Goal: Task Accomplishment & Management: Manage account settings

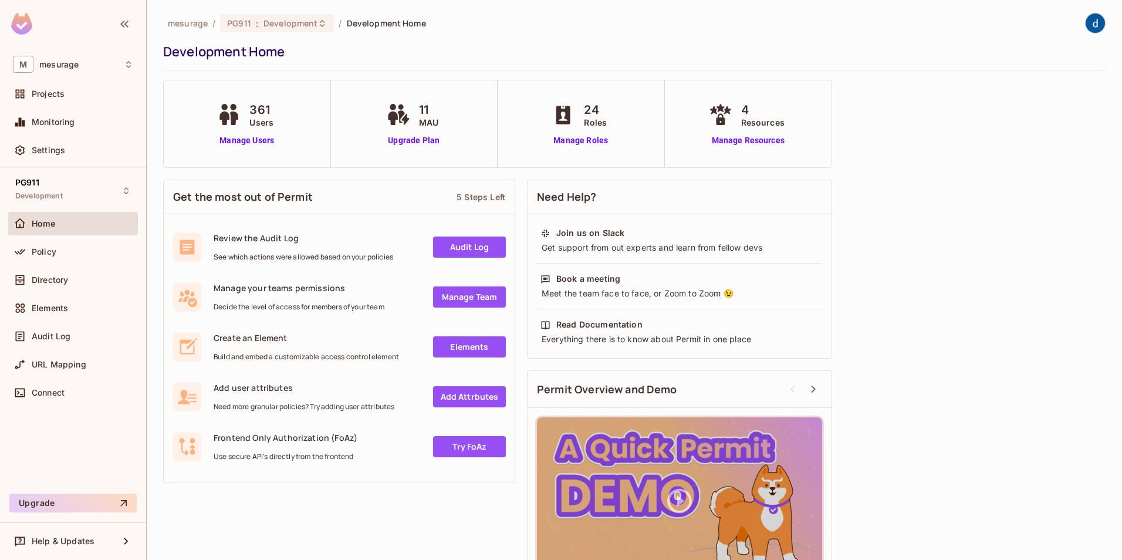
click at [40, 283] on span "Directory" at bounding box center [50, 279] width 36 height 9
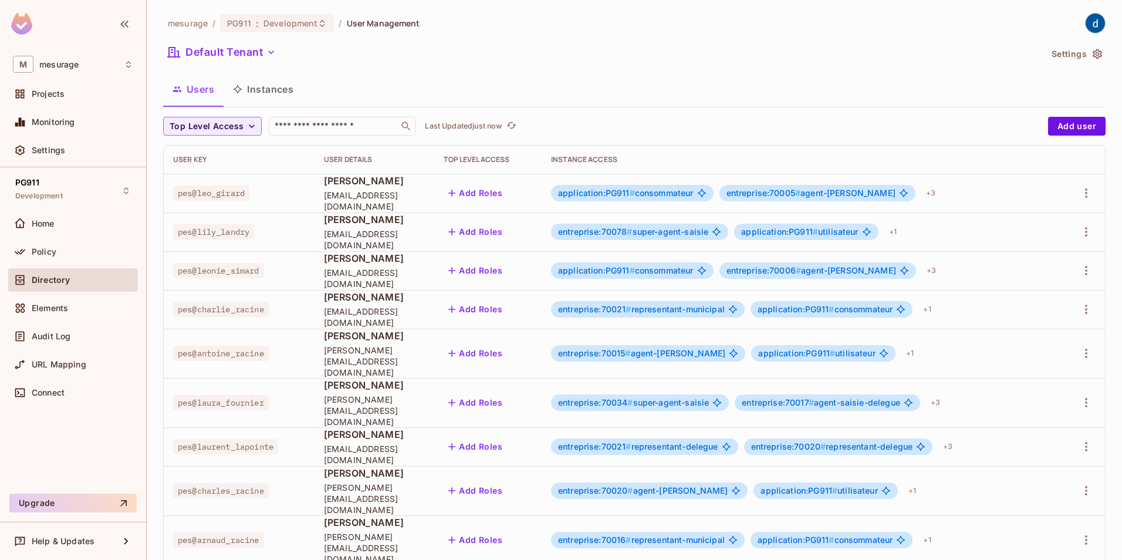
click at [268, 90] on button "Instances" at bounding box center [263, 89] width 79 height 29
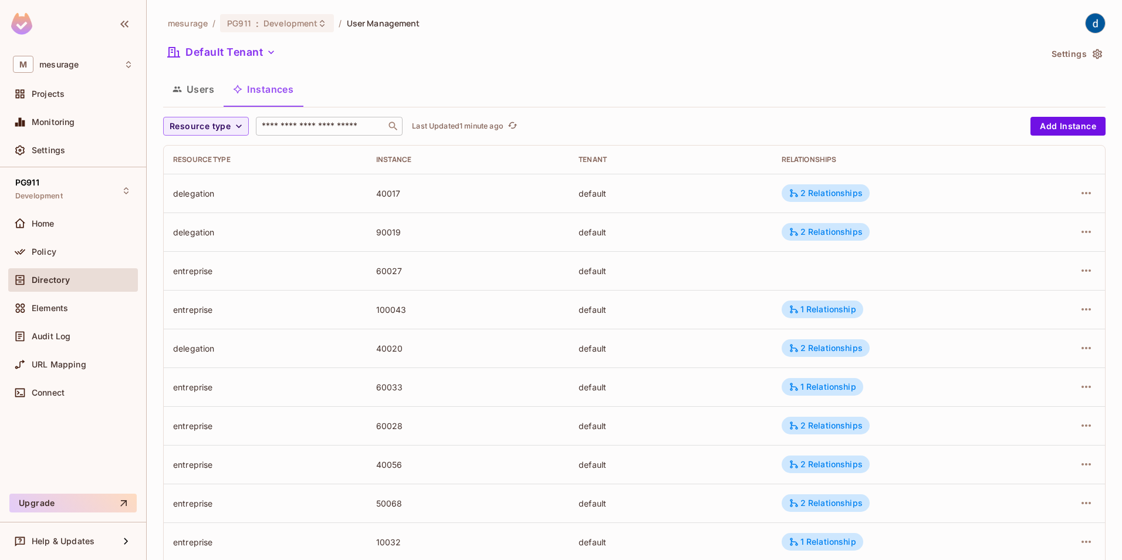
click at [302, 126] on input "text" at bounding box center [320, 126] width 123 height 12
type input "****"
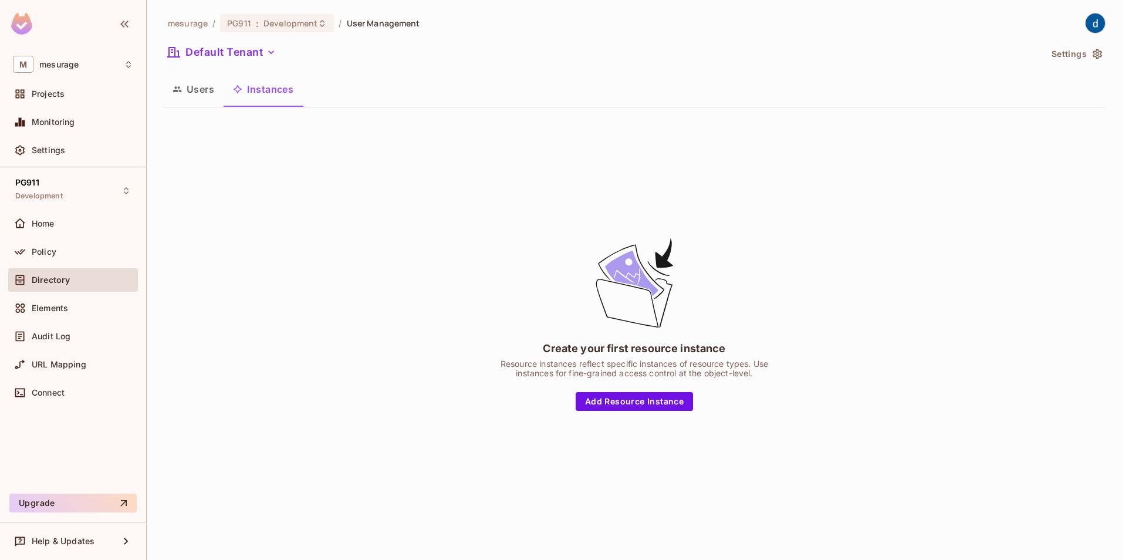
click at [270, 92] on button "Instances" at bounding box center [263, 89] width 79 height 29
click at [245, 88] on button "Instances" at bounding box center [263, 89] width 79 height 29
click at [185, 89] on button "Users" at bounding box center [193, 89] width 60 height 29
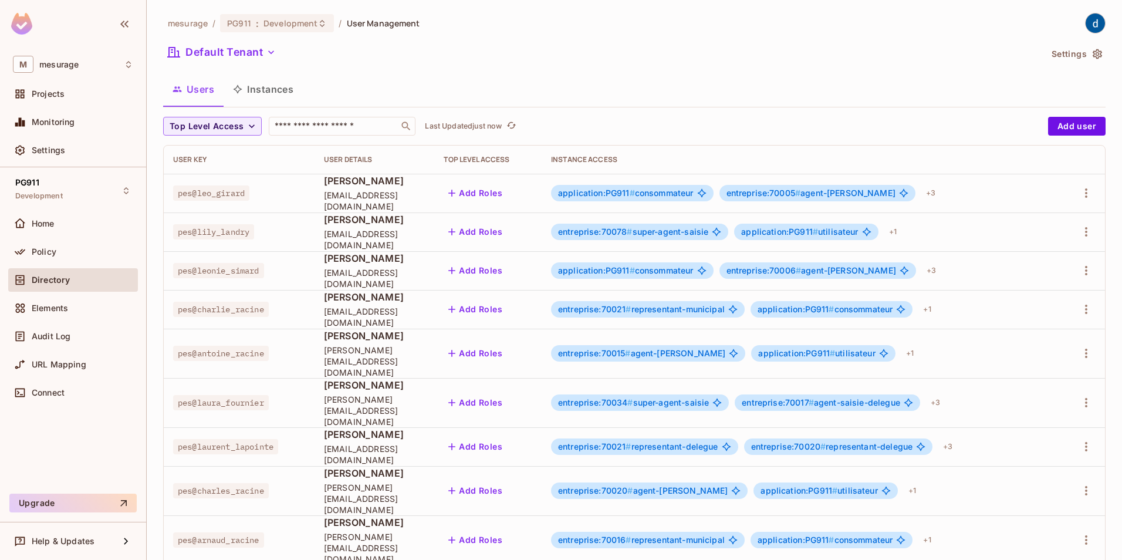
click at [262, 90] on button "Instances" at bounding box center [263, 89] width 79 height 29
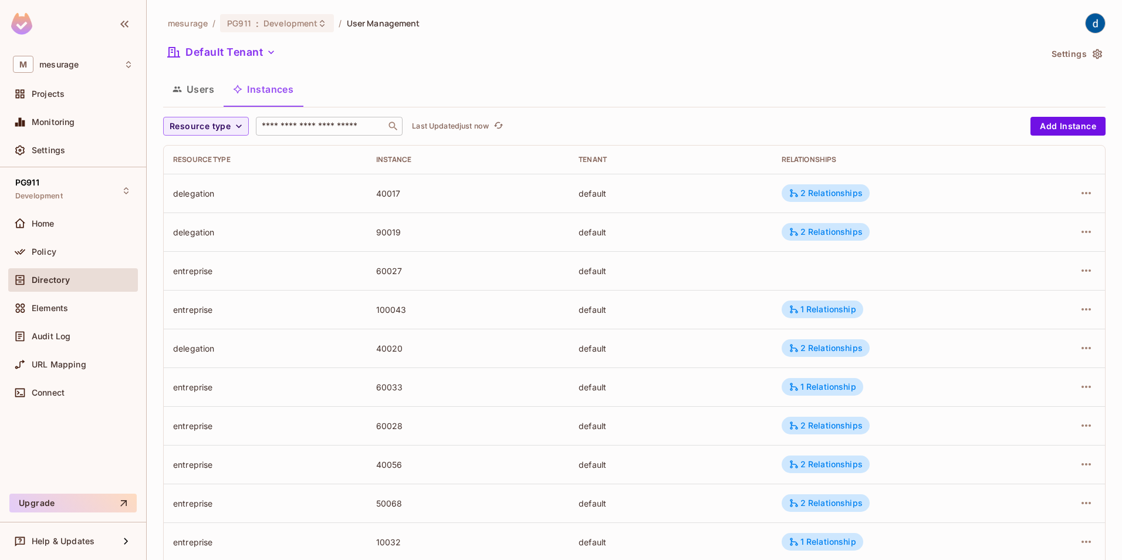
click at [280, 119] on div "​" at bounding box center [329, 126] width 147 height 19
type input "*****"
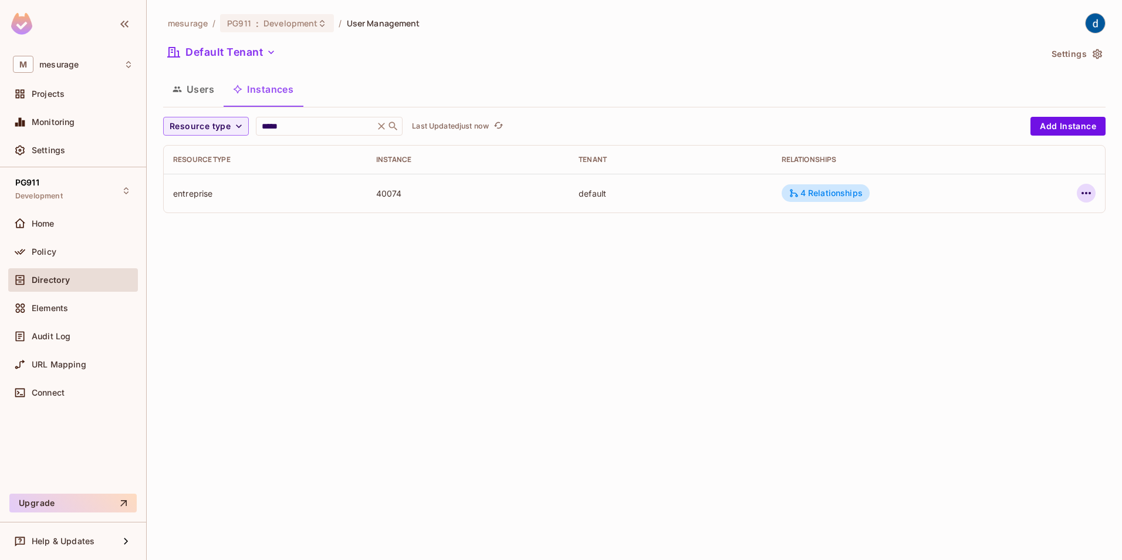
click at [1083, 192] on icon "button" at bounding box center [1086, 193] width 14 height 14
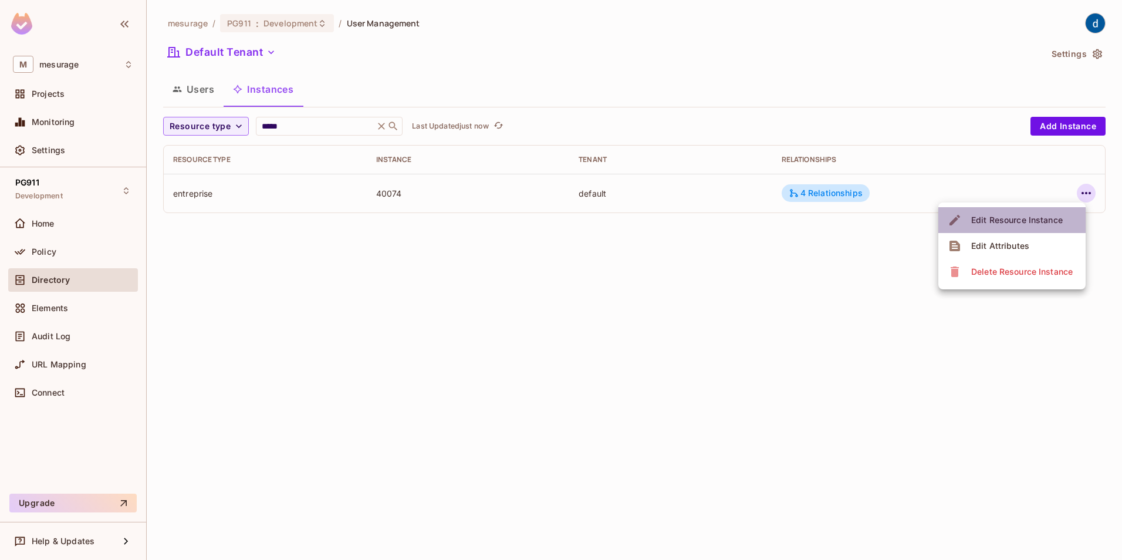
click at [1058, 221] on div "Edit Resource Instance" at bounding box center [1017, 220] width 92 height 12
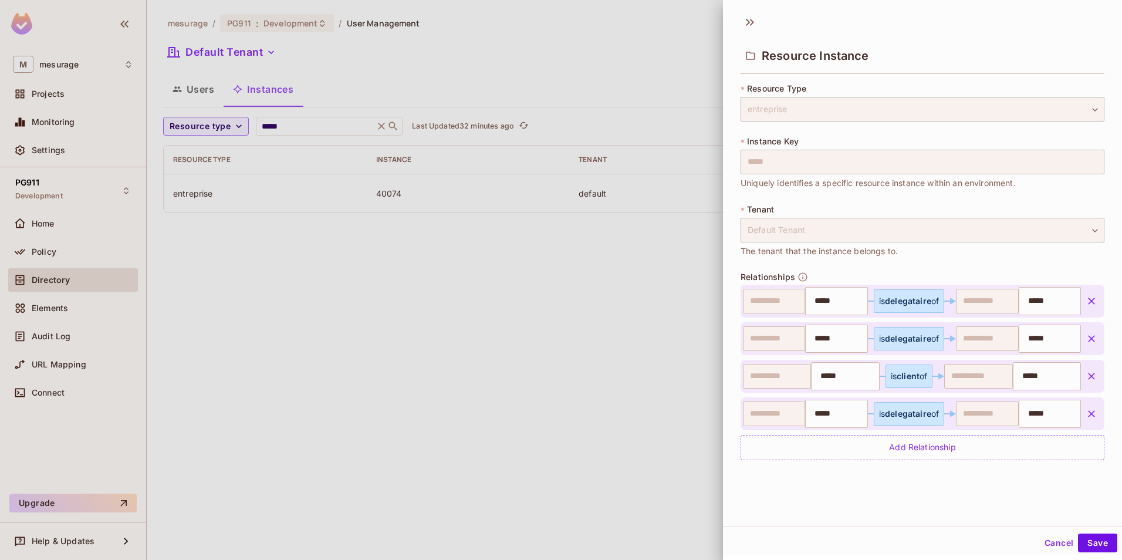
click at [1047, 543] on button "Cancel" at bounding box center [1059, 542] width 38 height 19
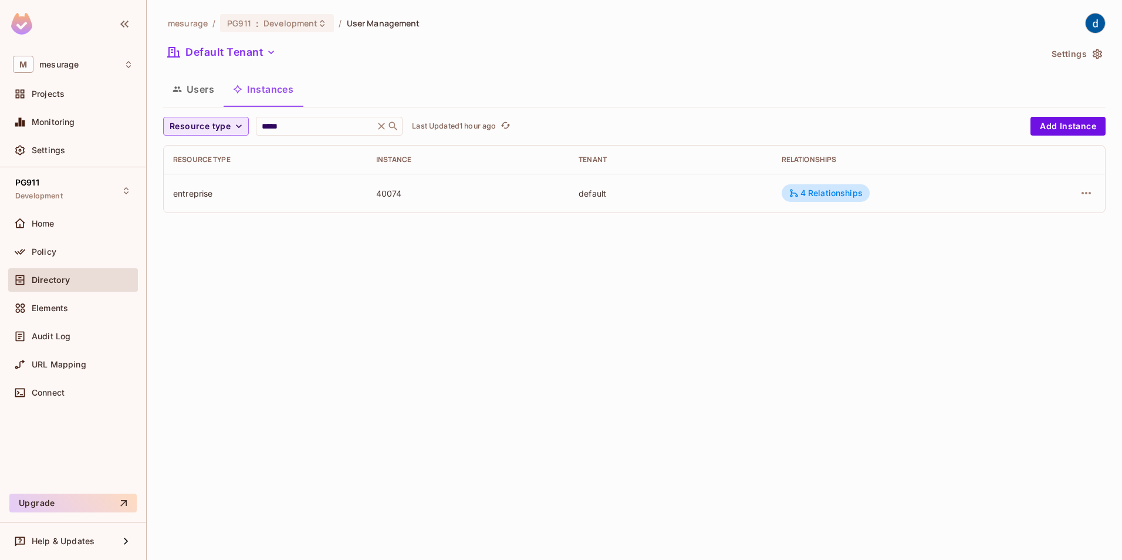
click at [222, 128] on span "Resource type" at bounding box center [200, 126] width 61 height 15
click at [207, 149] on span "delegation" at bounding box center [201, 152] width 57 height 11
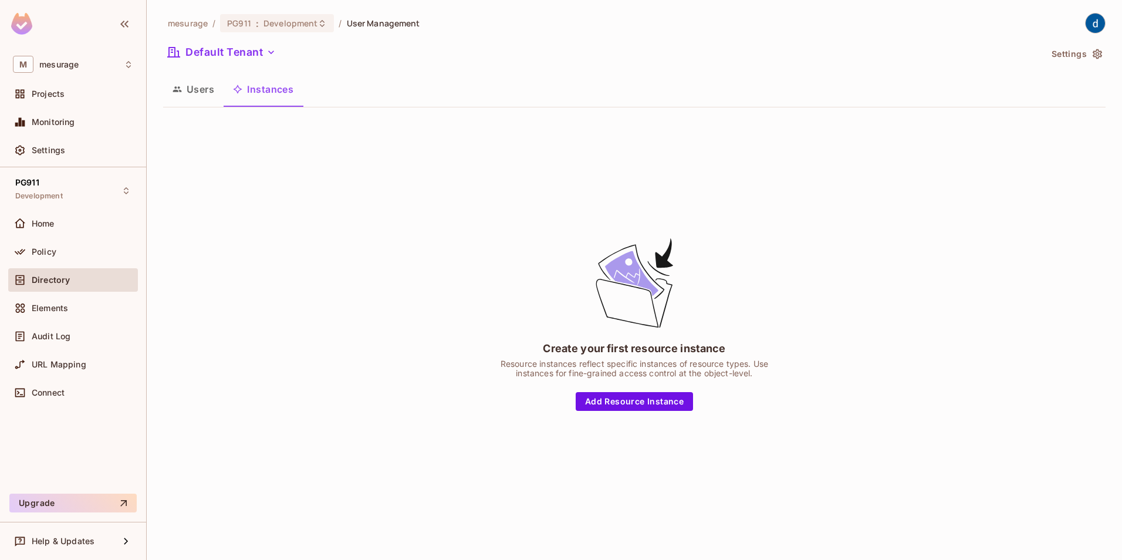
click at [262, 92] on button "Instances" at bounding box center [263, 89] width 79 height 29
click at [205, 91] on button "Users" at bounding box center [193, 89] width 60 height 29
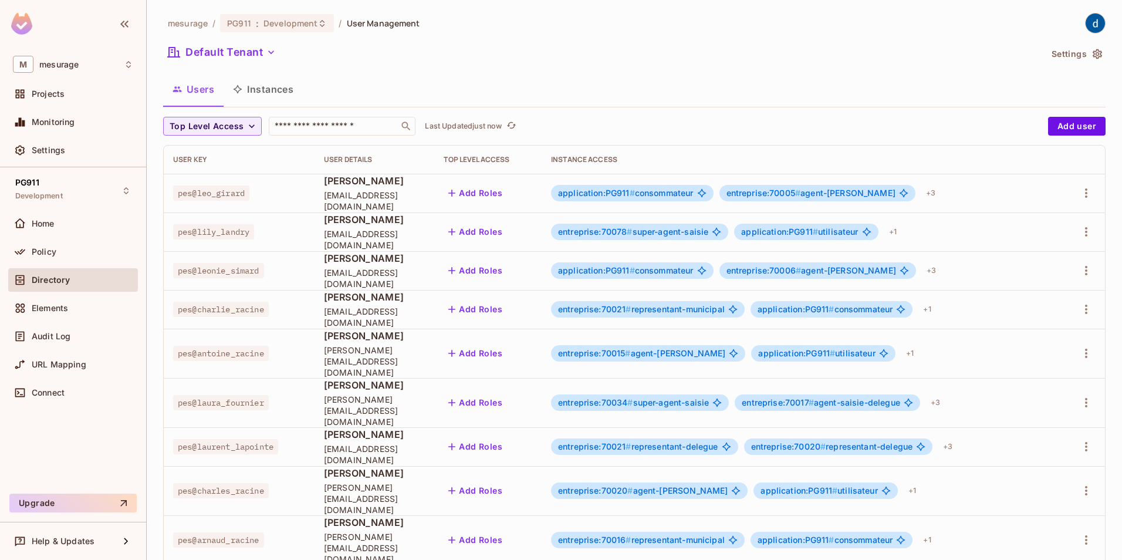
click at [266, 89] on button "Instances" at bounding box center [263, 89] width 79 height 29
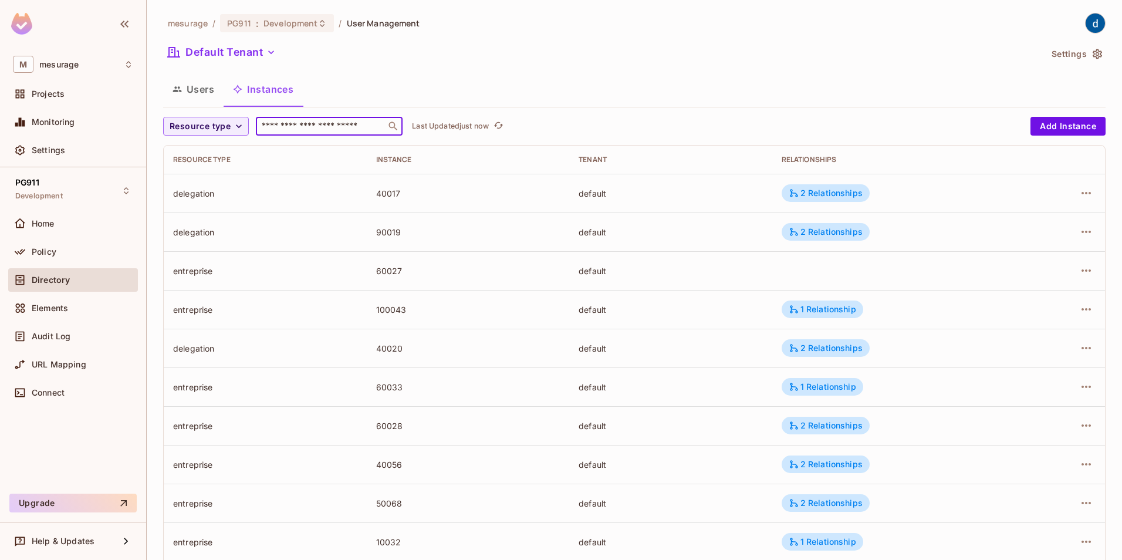
click at [272, 127] on input "text" at bounding box center [320, 126] width 123 height 12
type input "*"
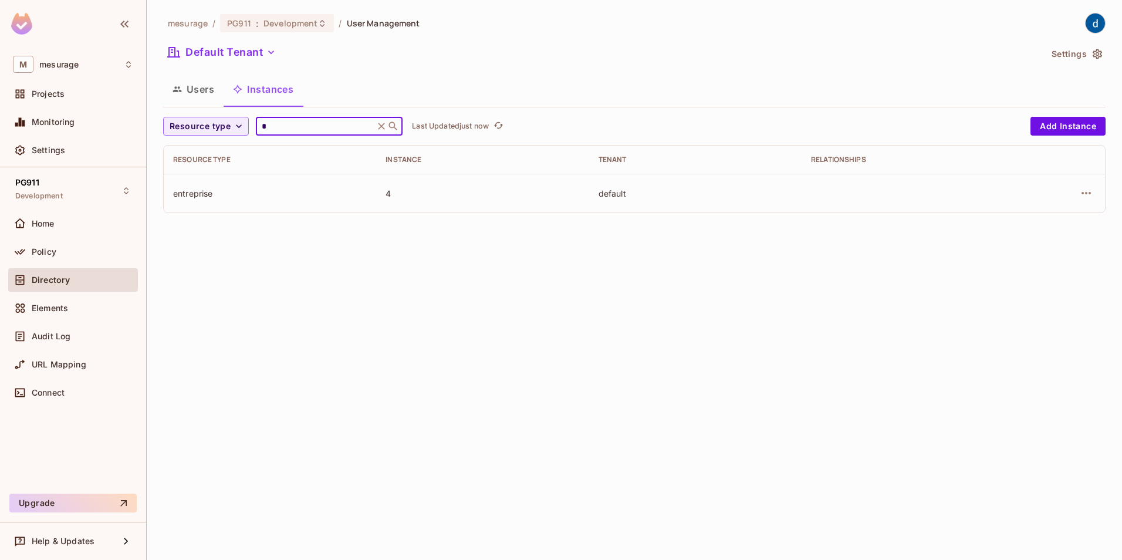
click at [272, 127] on input "*" at bounding box center [314, 126] width 111 height 12
type input "*****"
click at [1082, 194] on icon "button" at bounding box center [1085, 193] width 9 height 2
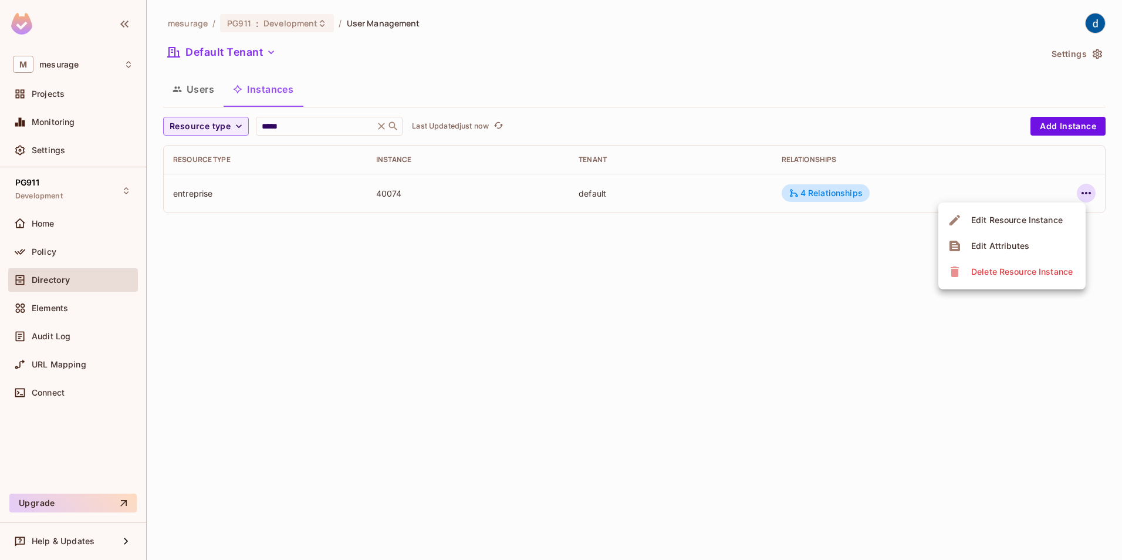
click at [1032, 216] on div "Edit Resource Instance" at bounding box center [1017, 220] width 92 height 12
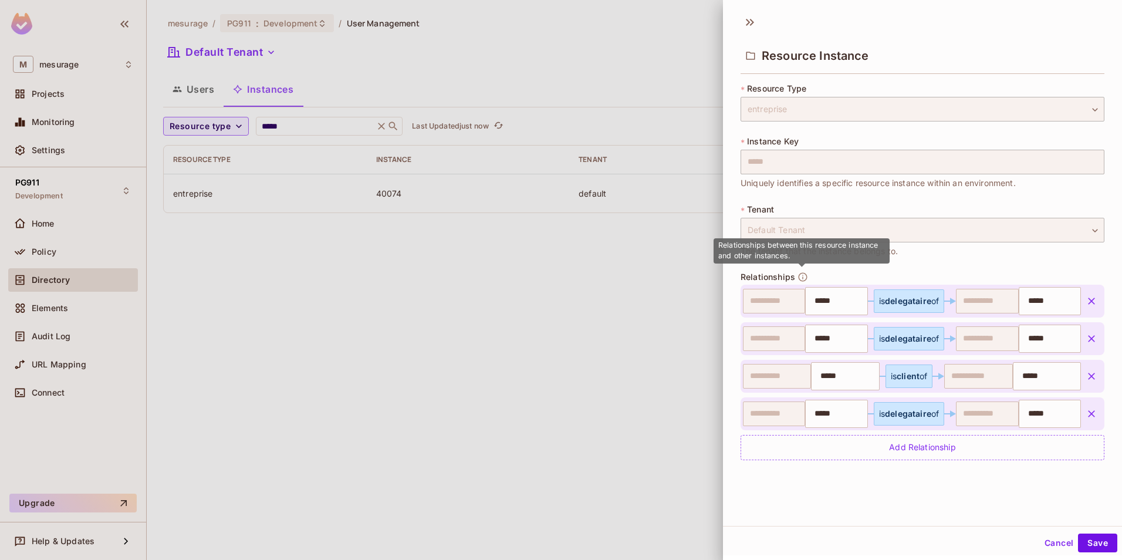
click at [799, 278] on icon "button" at bounding box center [802, 277] width 11 height 11
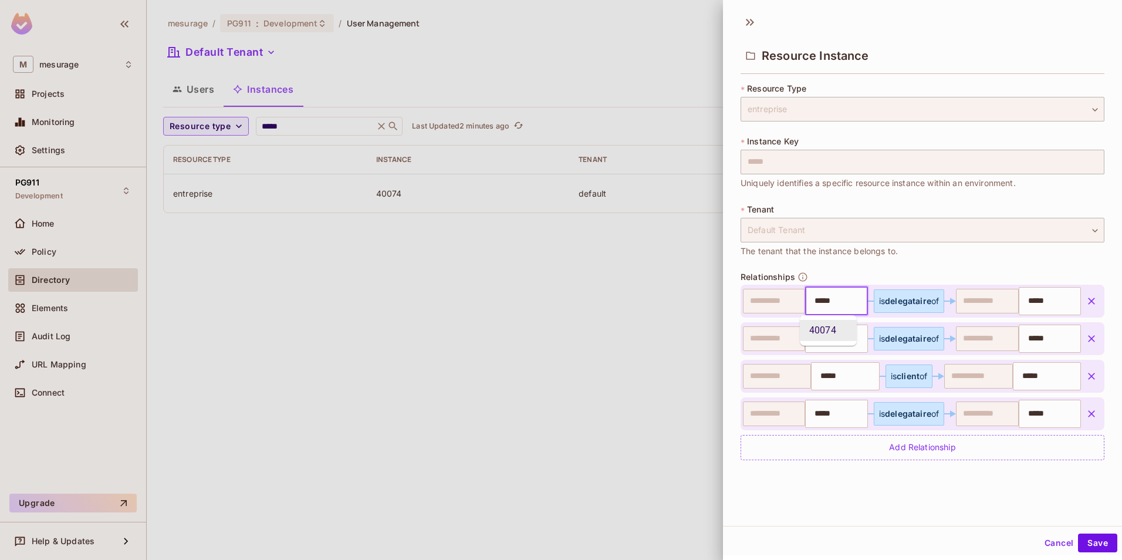
drag, startPoint x: 836, startPoint y: 300, endPoint x: 802, endPoint y: 301, distance: 34.6
click at [807, 301] on input "*****" at bounding box center [834, 300] width 55 height 23
click at [847, 300] on input "*****" at bounding box center [834, 300] width 55 height 23
click at [547, 381] on div at bounding box center [561, 280] width 1122 height 560
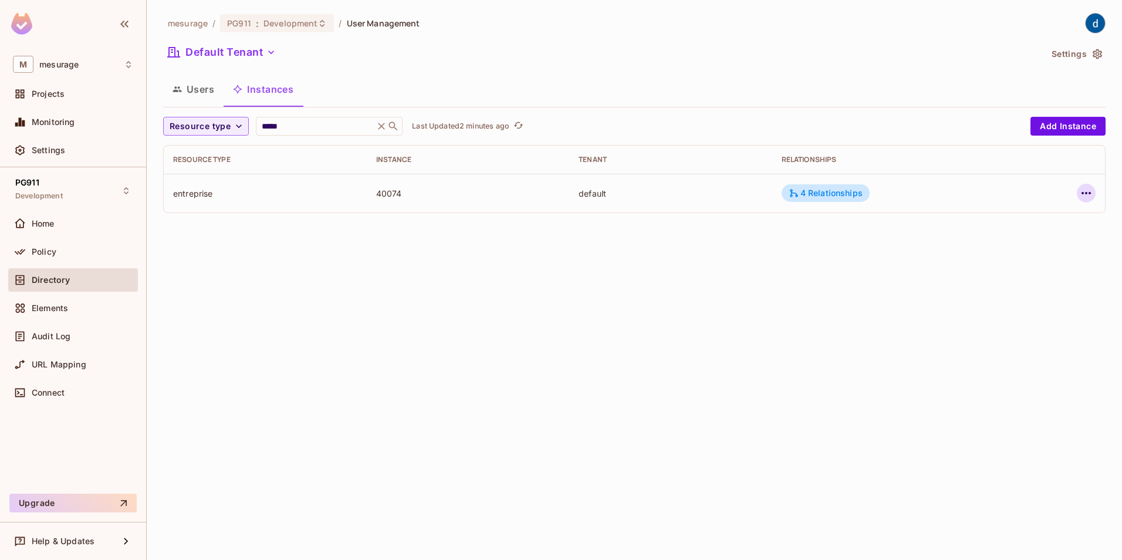
click at [1083, 194] on icon "button" at bounding box center [1085, 193] width 9 height 2
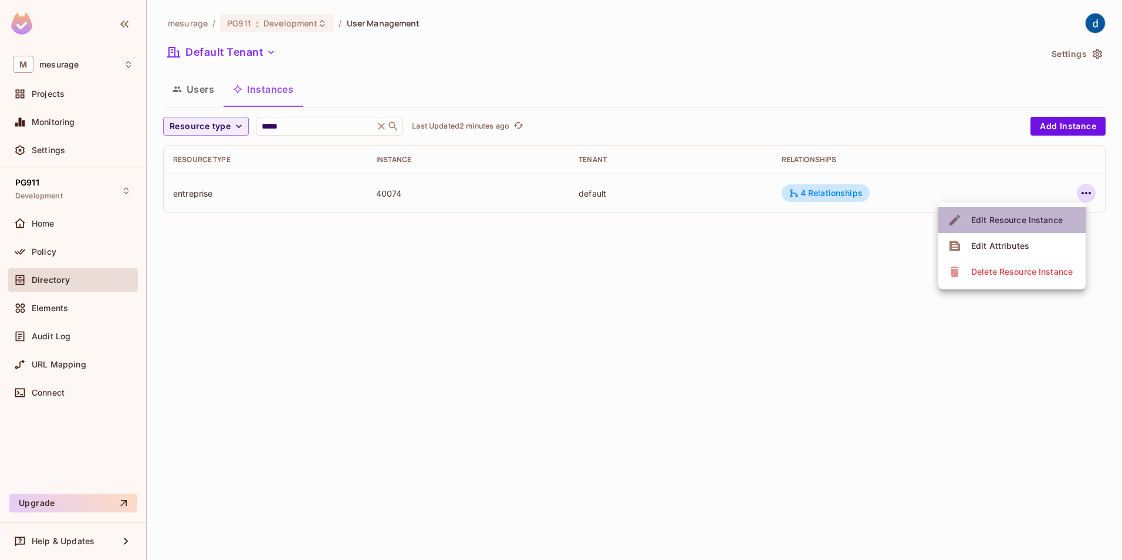
click at [1002, 221] on div "Edit Resource Instance" at bounding box center [1017, 220] width 92 height 12
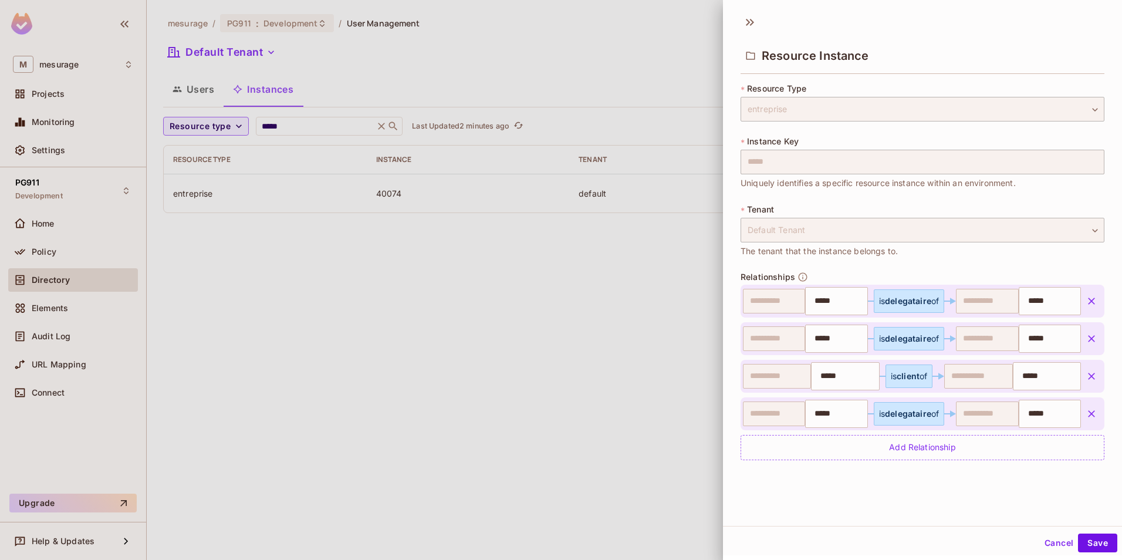
click at [1040, 543] on button "Cancel" at bounding box center [1059, 542] width 38 height 19
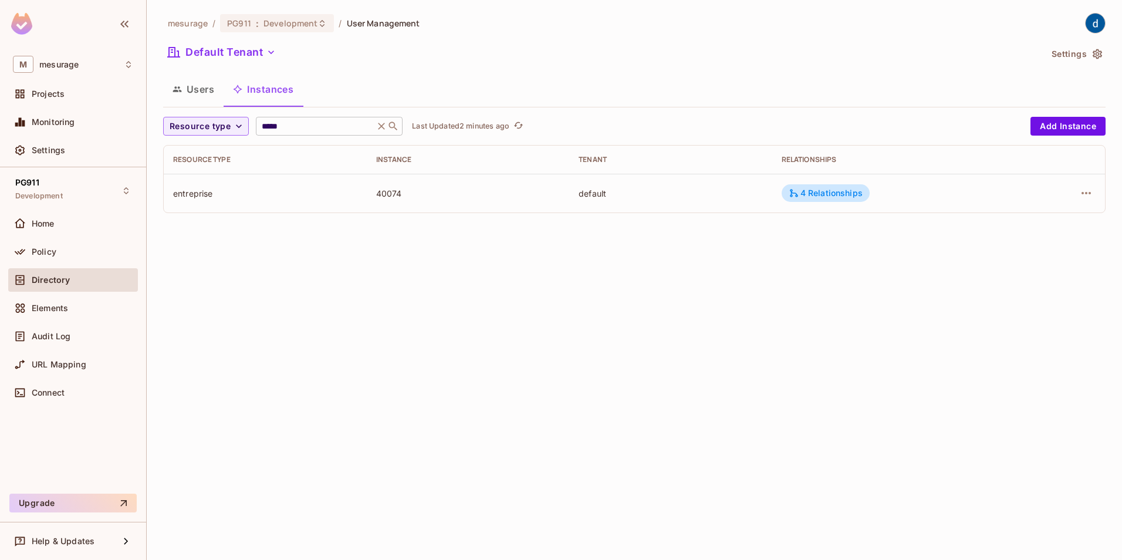
click at [333, 128] on input "*****" at bounding box center [314, 126] width 111 height 12
drag, startPoint x: 329, startPoint y: 127, endPoint x: 250, endPoint y: 131, distance: 78.7
click at [250, 131] on div "Resource type ***** ​ Last Updated 2 minutes ago" at bounding box center [593, 126] width 861 height 19
click at [386, 130] on icon at bounding box center [382, 126] width 12 height 12
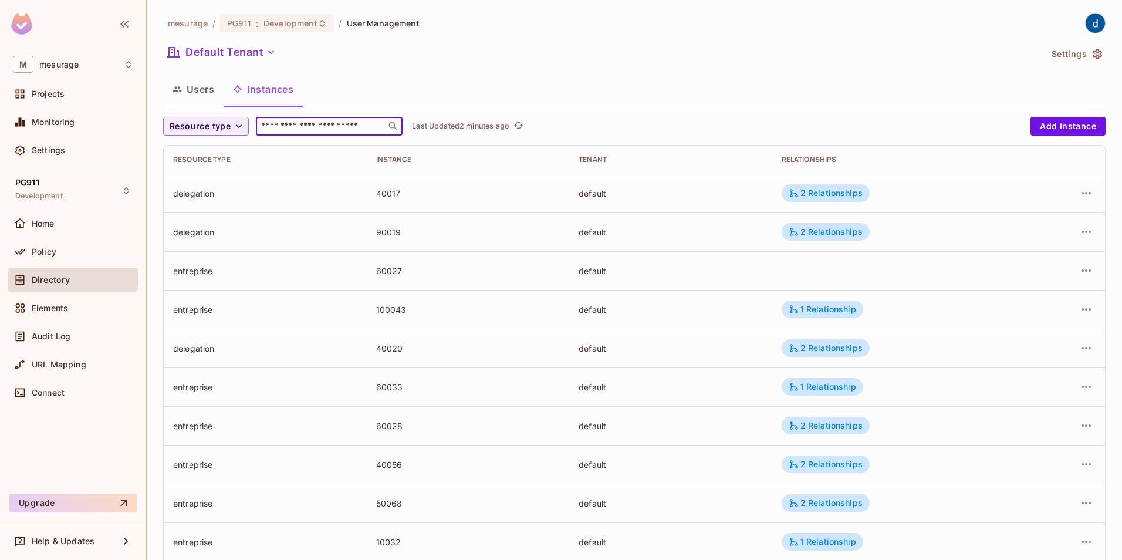
click at [335, 131] on input "text" at bounding box center [320, 126] width 123 height 12
type input "***"
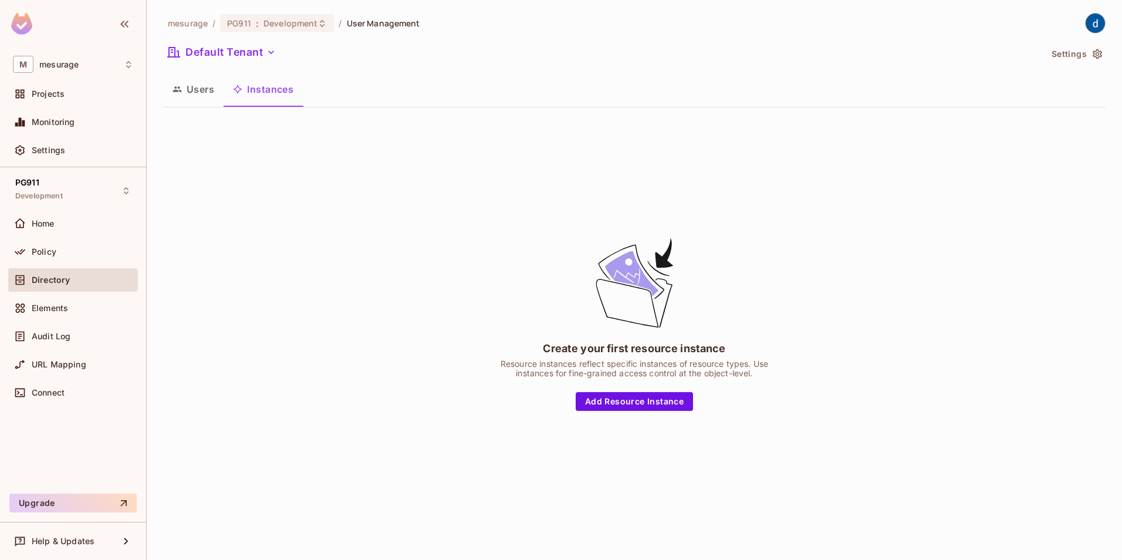
click at [207, 87] on button "Users" at bounding box center [193, 89] width 60 height 29
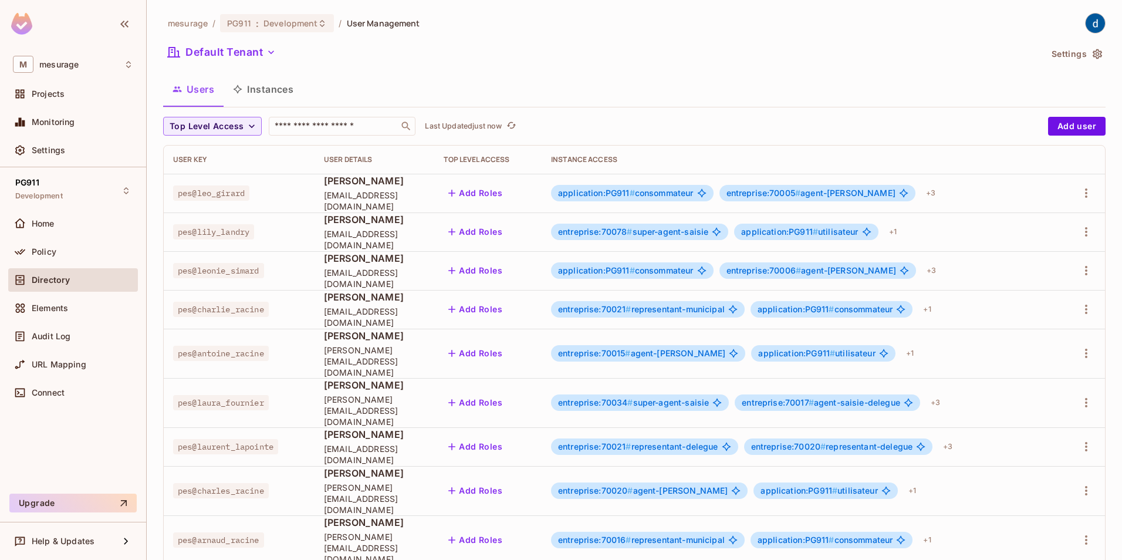
click at [282, 91] on button "Instances" at bounding box center [263, 89] width 79 height 29
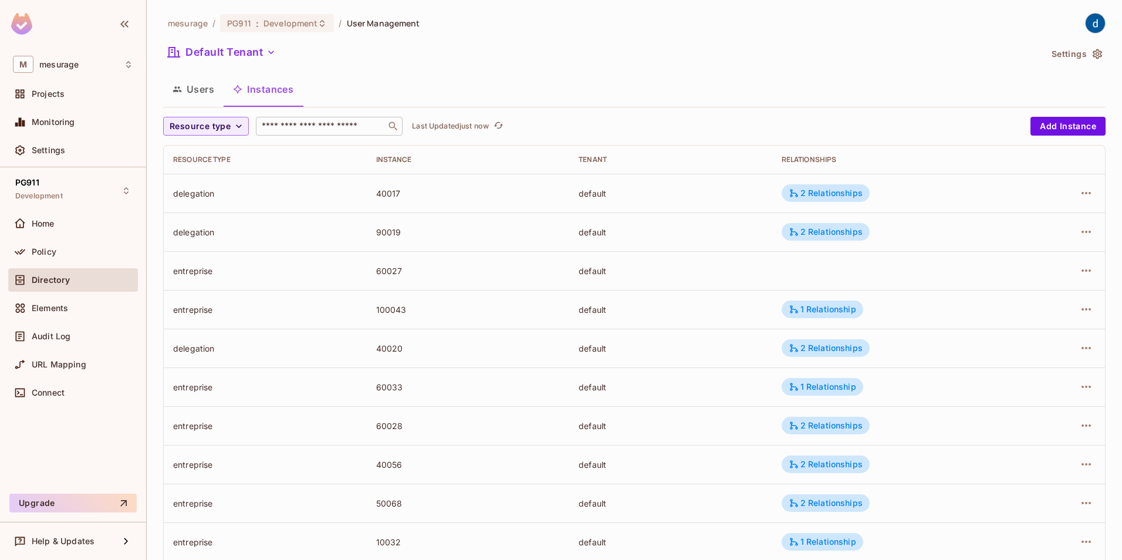
click at [290, 124] on input "text" at bounding box center [320, 126] width 123 height 12
type input "*****"
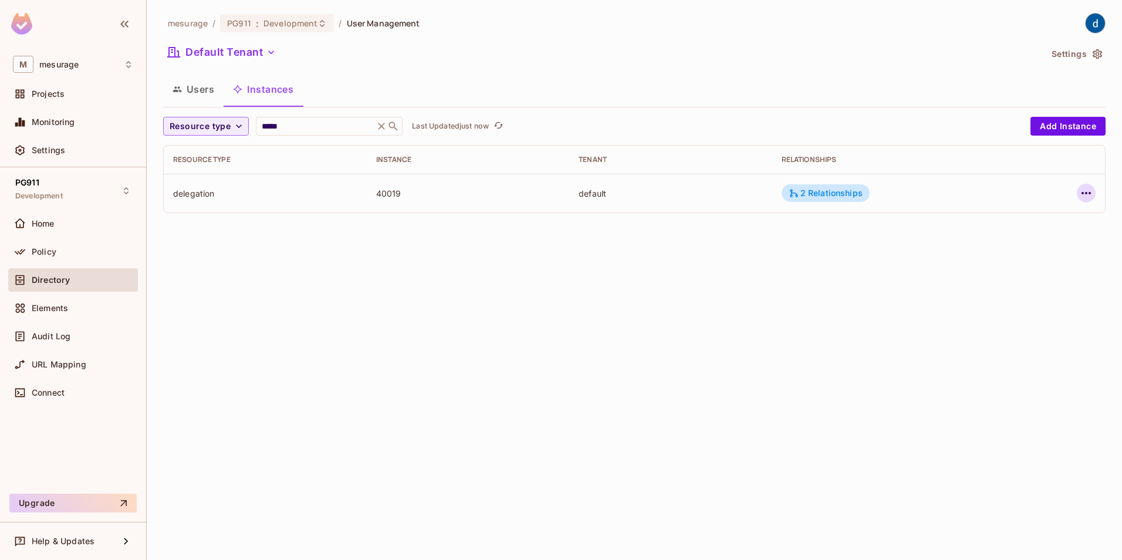
click at [1086, 193] on icon "button" at bounding box center [1085, 193] width 9 height 2
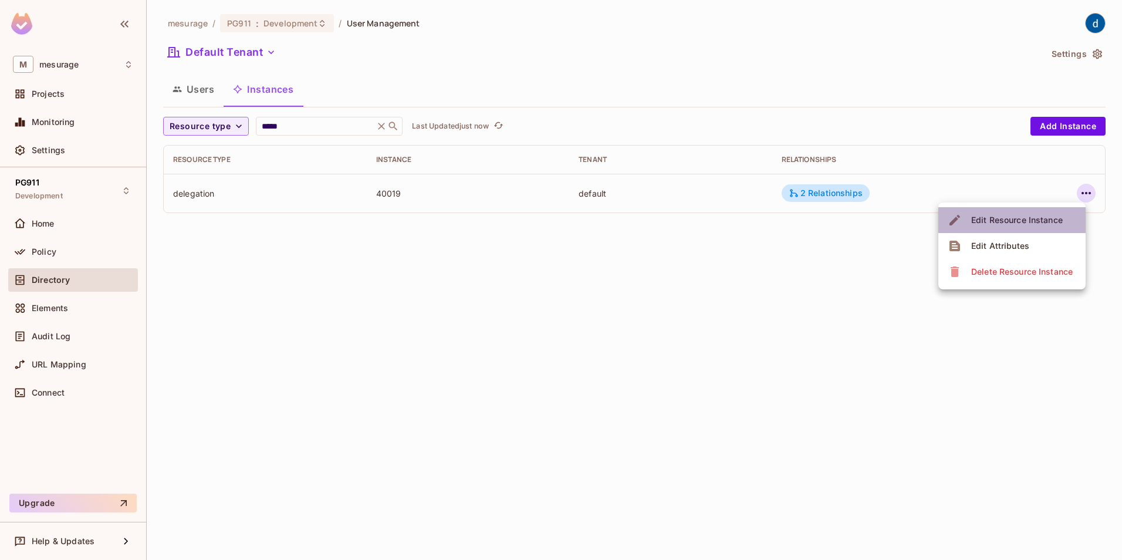
click at [1043, 220] on div "Edit Resource Instance" at bounding box center [1017, 220] width 92 height 12
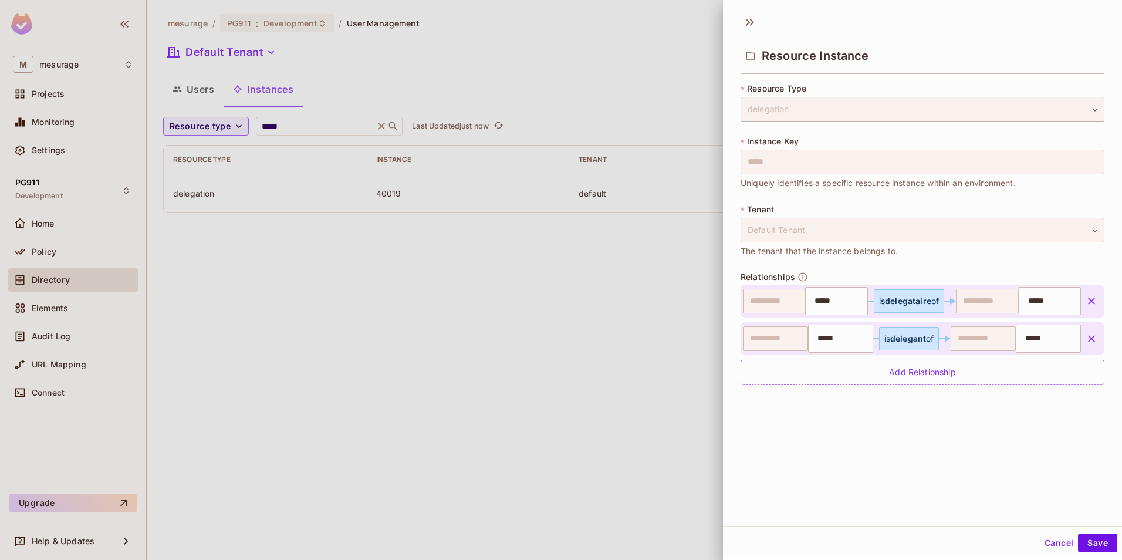
click at [426, 450] on div at bounding box center [561, 280] width 1122 height 560
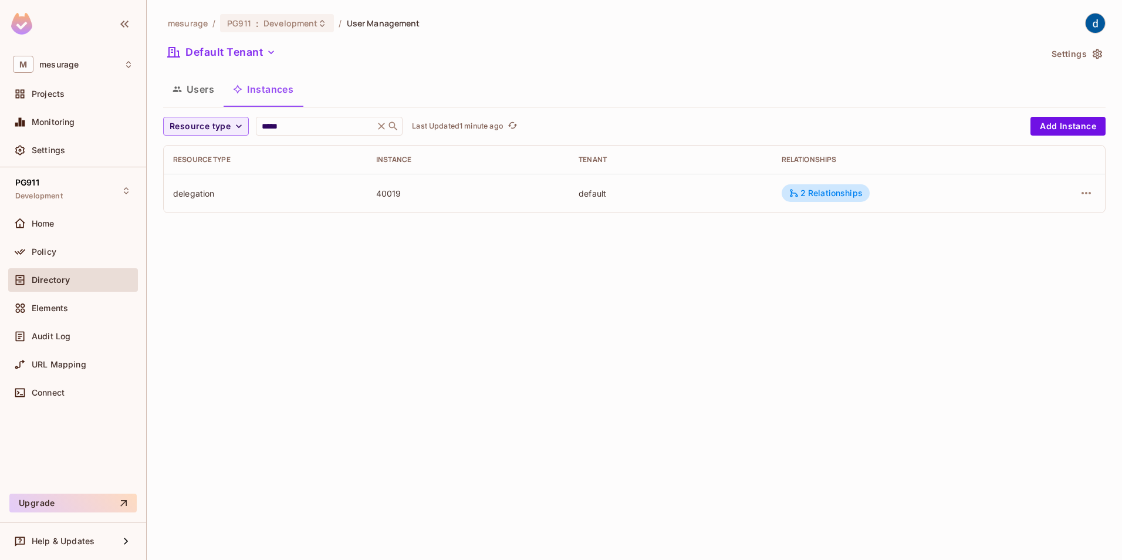
click at [193, 91] on button "Users" at bounding box center [193, 89] width 60 height 29
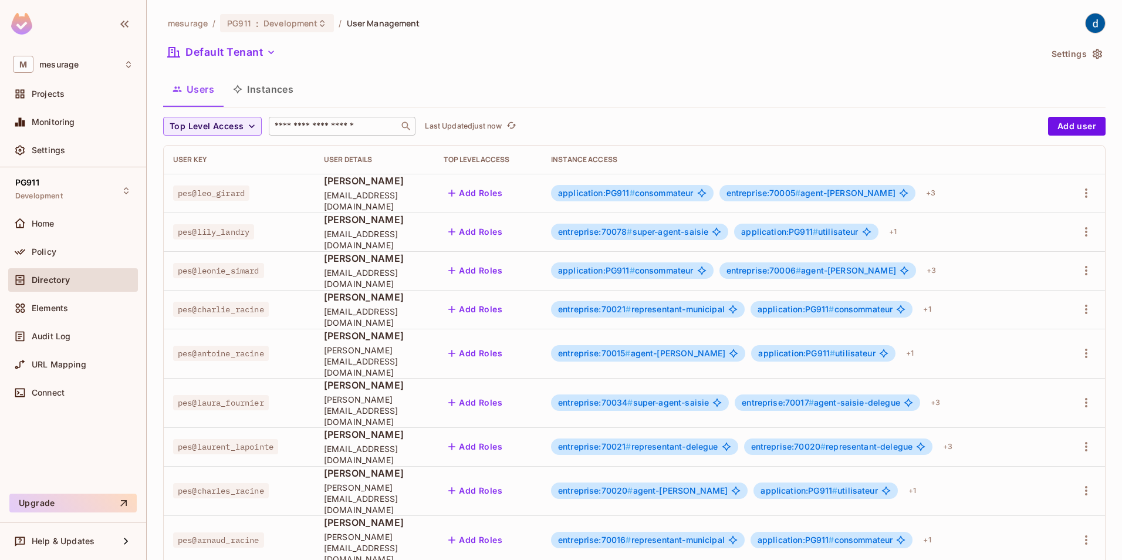
click at [309, 127] on input "text" at bounding box center [333, 126] width 123 height 12
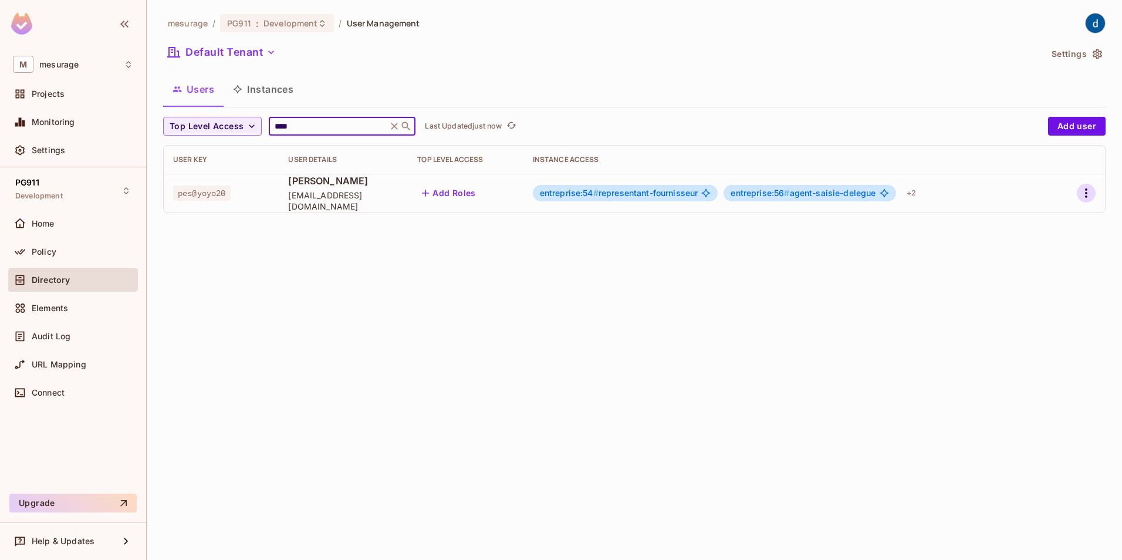
type input "****"
click at [1089, 192] on icon "button" at bounding box center [1086, 193] width 14 height 14
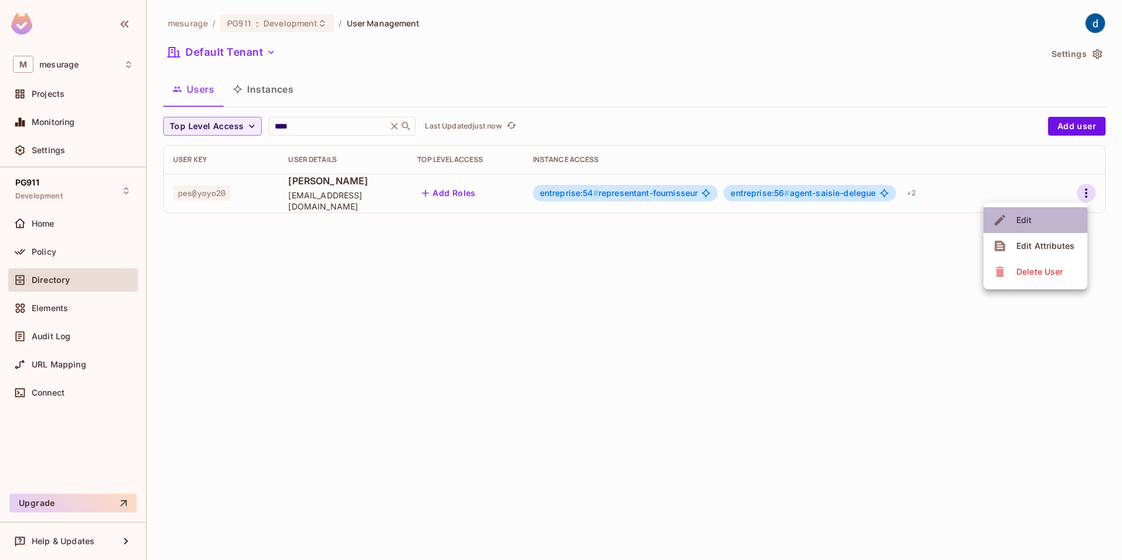
click at [1031, 221] on div "Edit" at bounding box center [1024, 220] width 16 height 12
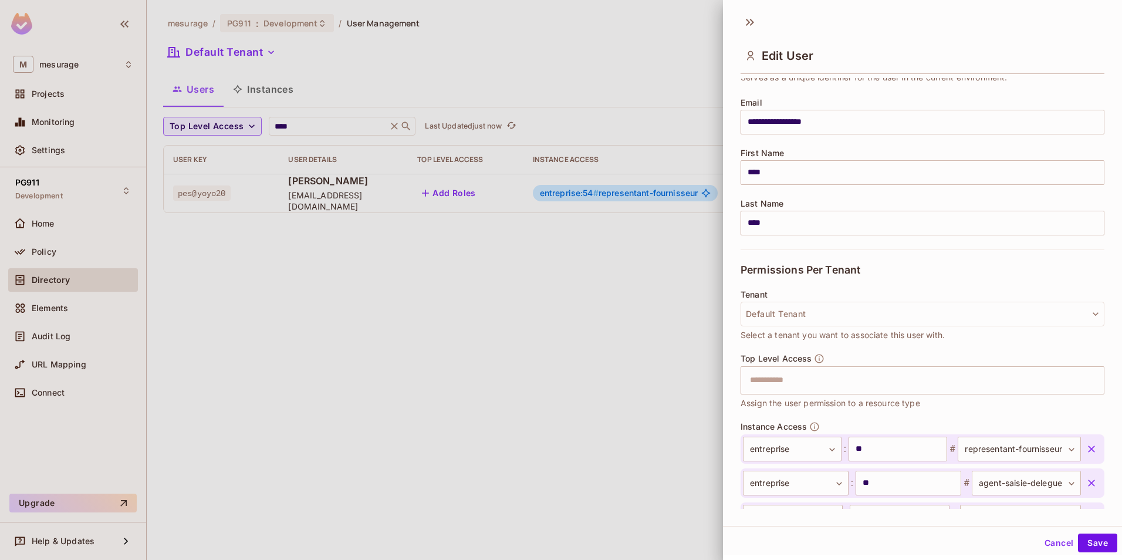
scroll to position [201, 0]
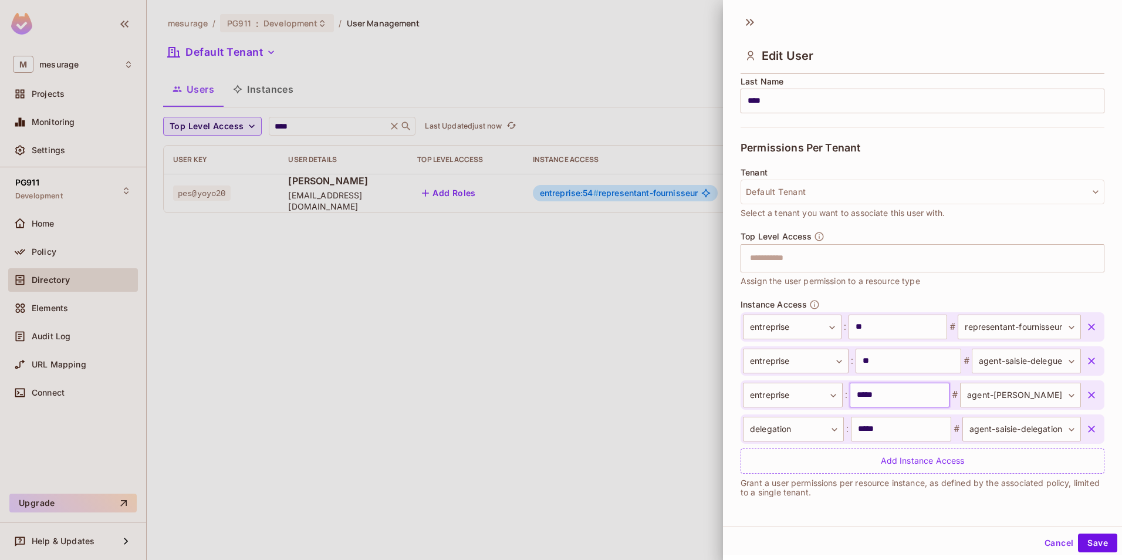
drag, startPoint x: 888, startPoint y: 396, endPoint x: 852, endPoint y: 393, distance: 35.9
click at [852, 393] on input "*****" at bounding box center [900, 395] width 100 height 25
click at [1049, 541] on button "Cancel" at bounding box center [1059, 541] width 38 height 19
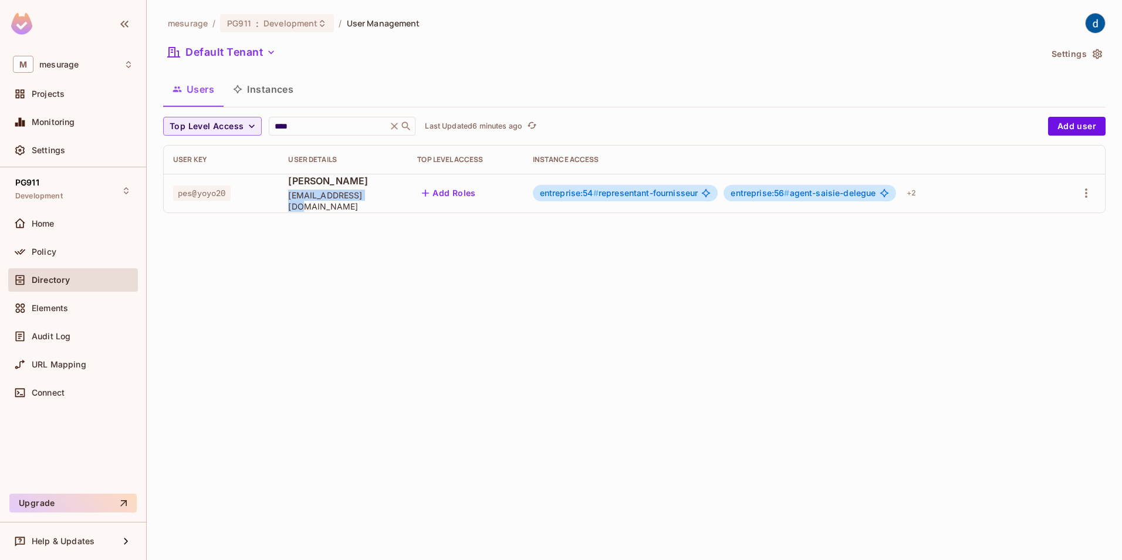
drag, startPoint x: 285, startPoint y: 202, endPoint x: 383, endPoint y: 205, distance: 97.5
click at [383, 205] on td "[PERSON_NAME] [EMAIL_ADDRESS][DOMAIN_NAME]" at bounding box center [343, 193] width 129 height 39
copy span "[EMAIL_ADDRESS][DOMAIN_NAME]"
click at [384, 411] on div "mesurage / PG911 : Development / User Management Default Tenant Settings Users …" at bounding box center [634, 280] width 975 height 560
click at [397, 126] on icon at bounding box center [394, 126] width 12 height 12
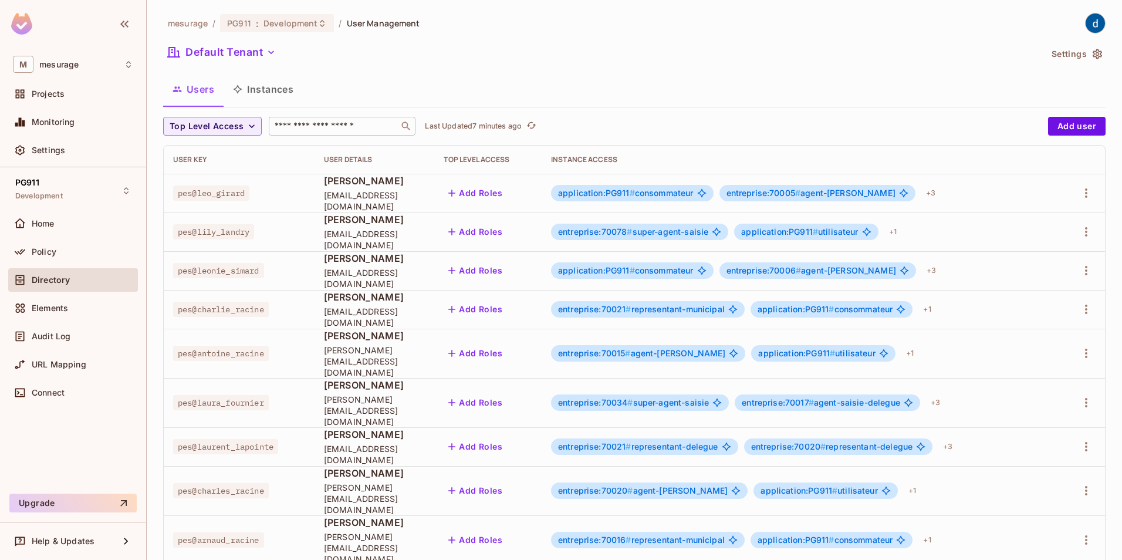
click at [266, 89] on button "Instances" at bounding box center [263, 89] width 79 height 29
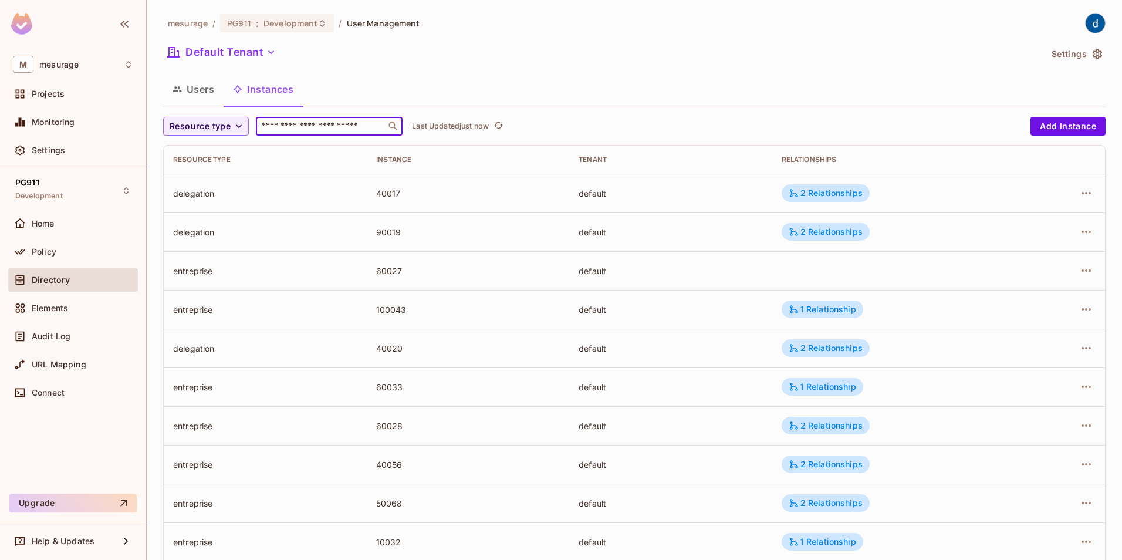
click at [310, 129] on input "text" at bounding box center [320, 126] width 123 height 12
type input "*****"
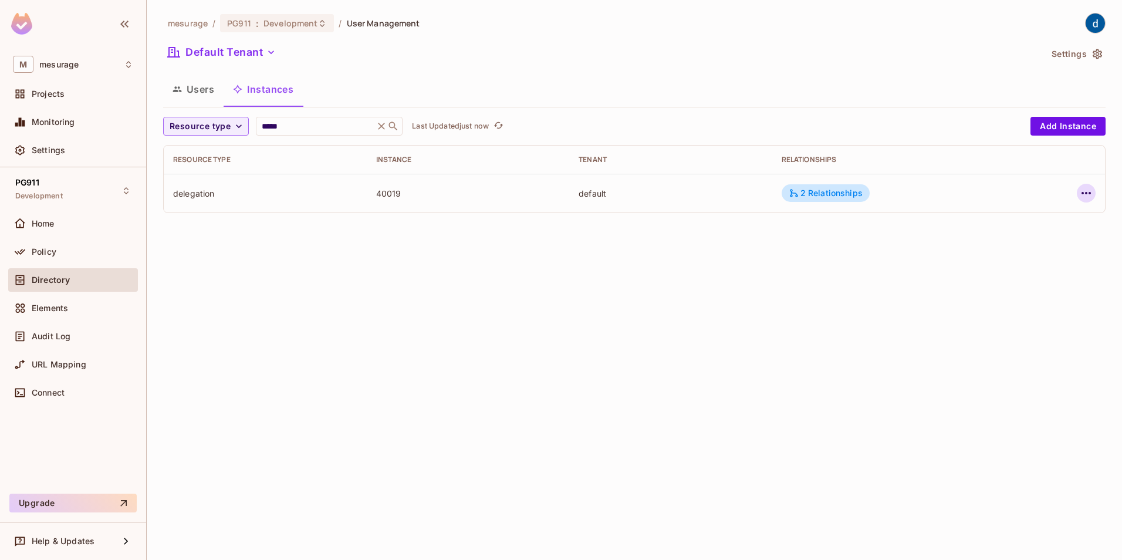
click at [1089, 198] on icon "button" at bounding box center [1086, 193] width 14 height 14
click at [1030, 225] on div "Edit Resource Instance" at bounding box center [1017, 220] width 92 height 12
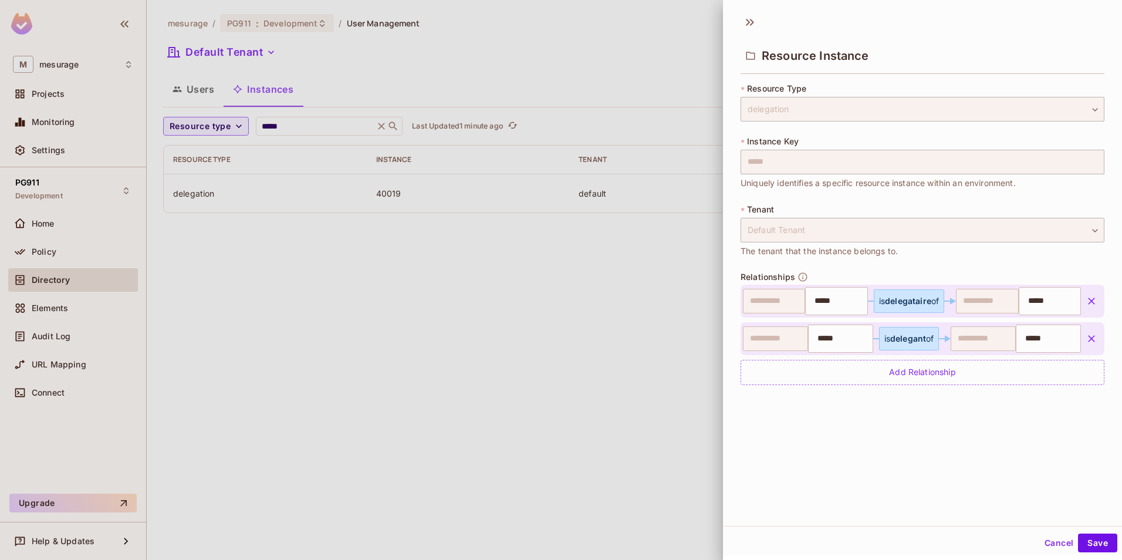
click at [502, 403] on div at bounding box center [561, 280] width 1122 height 560
